Goal: Task Accomplishment & Management: Manage account settings

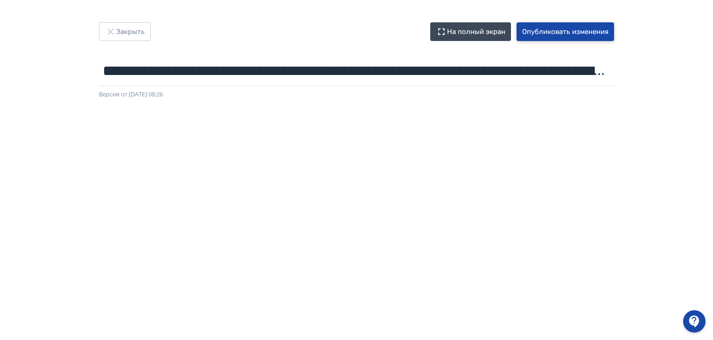
click at [546, 33] on button "Опубликовать изменения" at bounding box center [564, 31] width 97 height 19
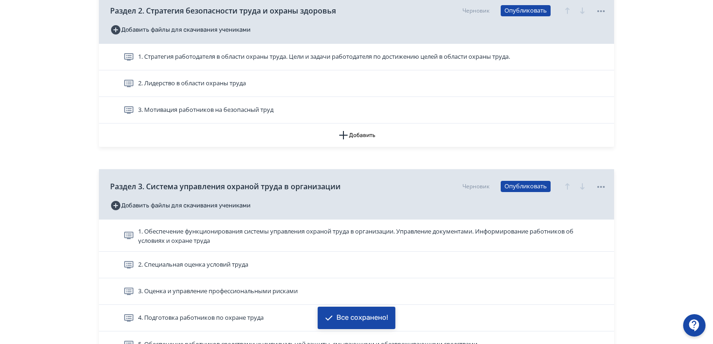
scroll to position [560, 0]
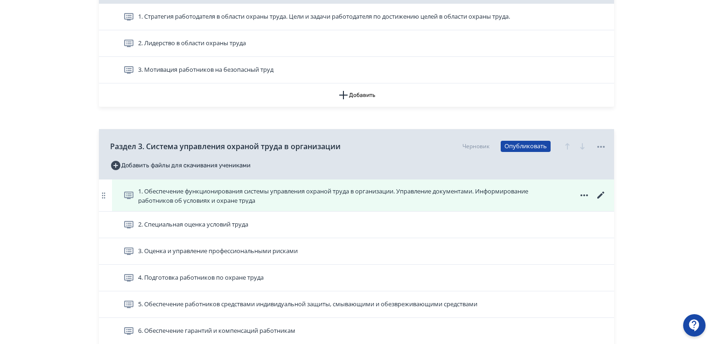
click at [601, 194] on icon at bounding box center [600, 195] width 7 height 7
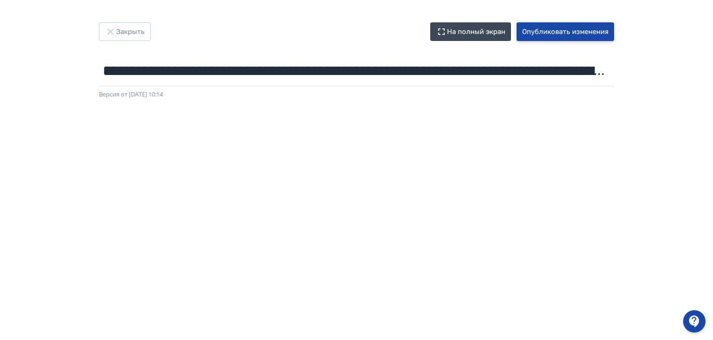
click at [554, 31] on button "Опубликовать изменения" at bounding box center [564, 31] width 97 height 19
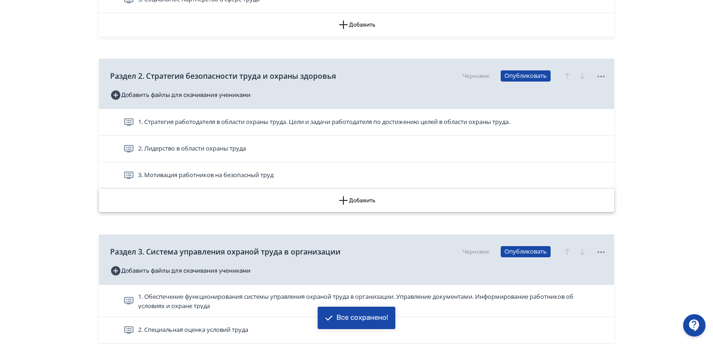
scroll to position [560, 0]
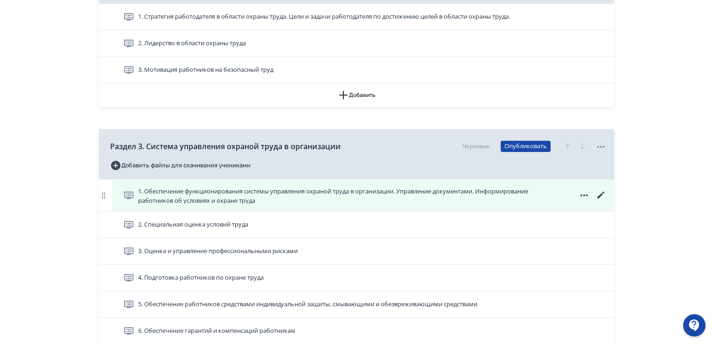
click at [600, 198] on icon at bounding box center [600, 195] width 11 height 11
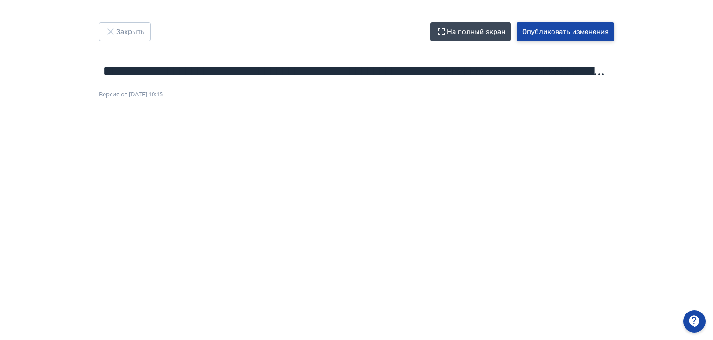
click at [554, 31] on button "Опубликовать изменения" at bounding box center [564, 31] width 97 height 19
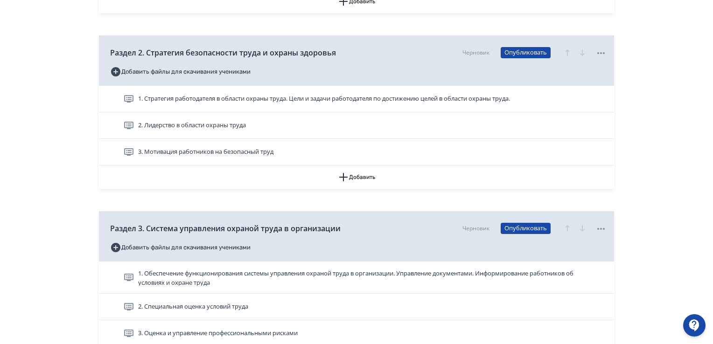
scroll to position [560, 0]
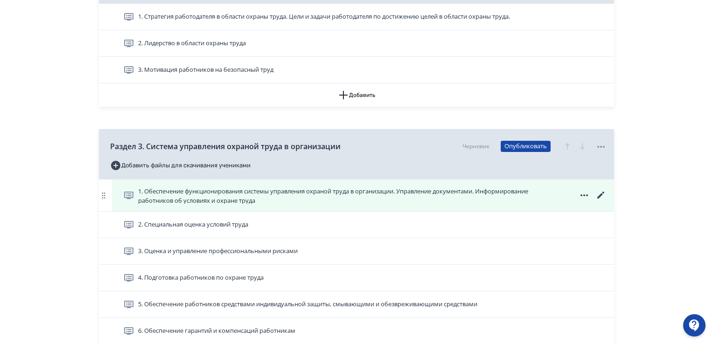
click at [601, 197] on icon at bounding box center [600, 195] width 11 height 11
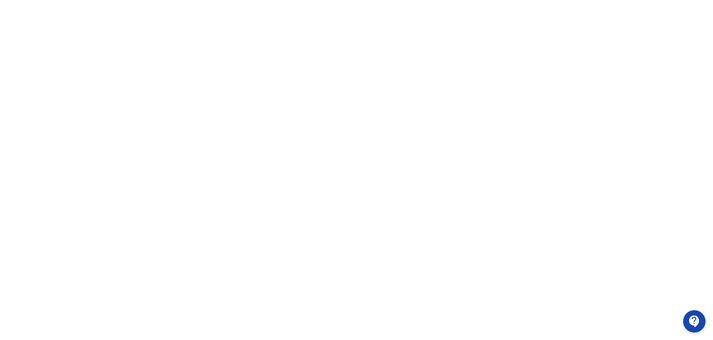
scroll to position [140, 0]
